Goal: Complete application form

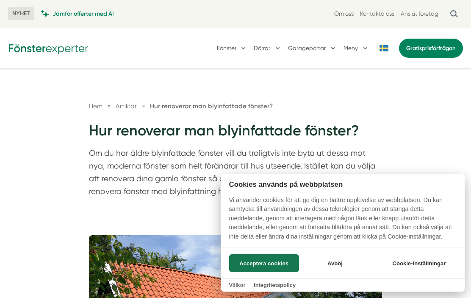
click at [275, 265] on button "Acceptera cookies" at bounding box center [264, 263] width 70 height 18
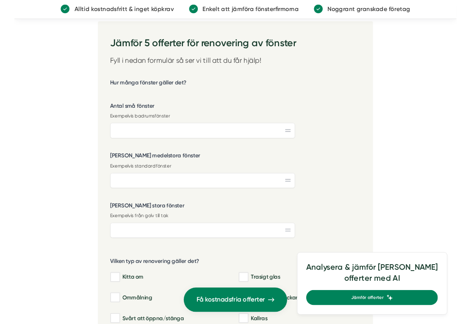
scroll to position [1053, 0]
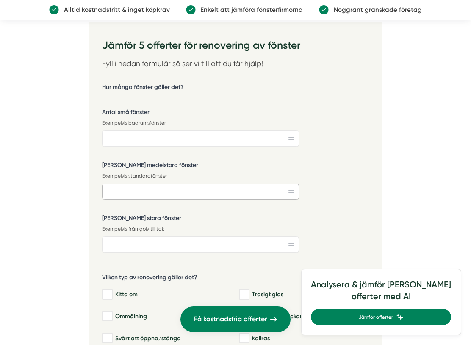
click at [190, 185] on input "[PERSON_NAME] medelstora fönster" at bounding box center [201, 192] width 198 height 16
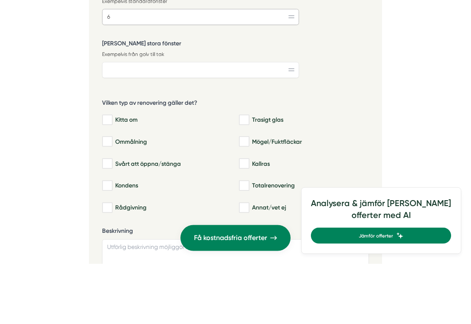
scroll to position [1167, 0]
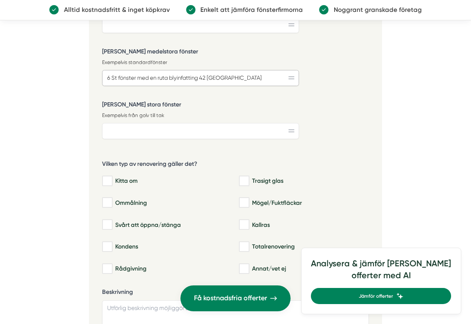
type input "6 St fönster med en ruta blyinfatting 42 [GEOGRAPHIC_DATA]"
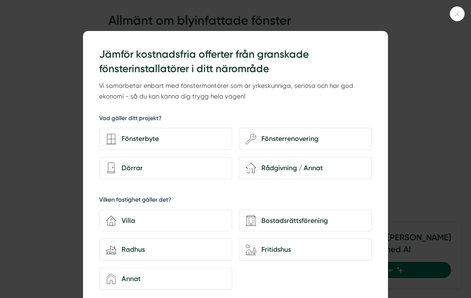
scroll to position [0, 0]
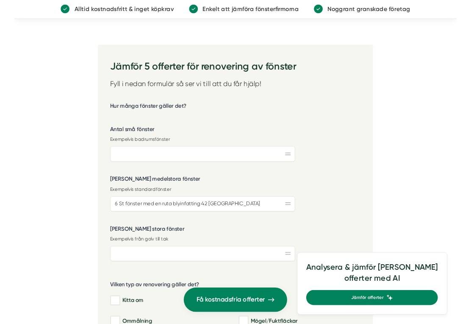
scroll to position [1028, 0]
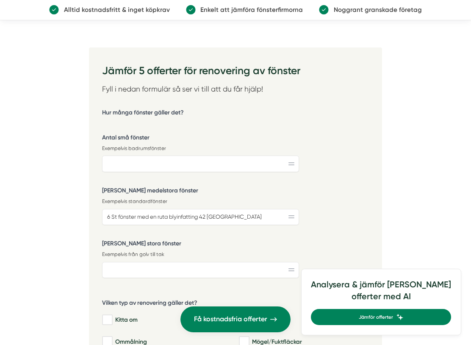
click at [170, 213] on input "6 St fönster med en ruta blyinfatting 42 [GEOGRAPHIC_DATA]" at bounding box center [201, 217] width 198 height 16
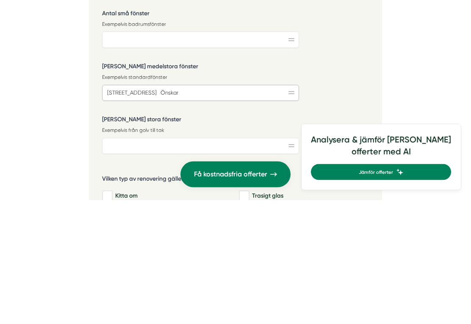
click at [230, 209] on input "6 St fönster blyinfatting 42 st små Önskar" at bounding box center [201, 217] width 198 height 16
type input "6 St fönster blyinfatting 42 st små Installeras i nya fönster"
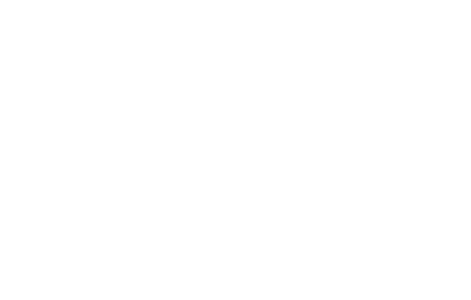
scroll to position [953, 0]
